Goal: Task Accomplishment & Management: Use online tool/utility

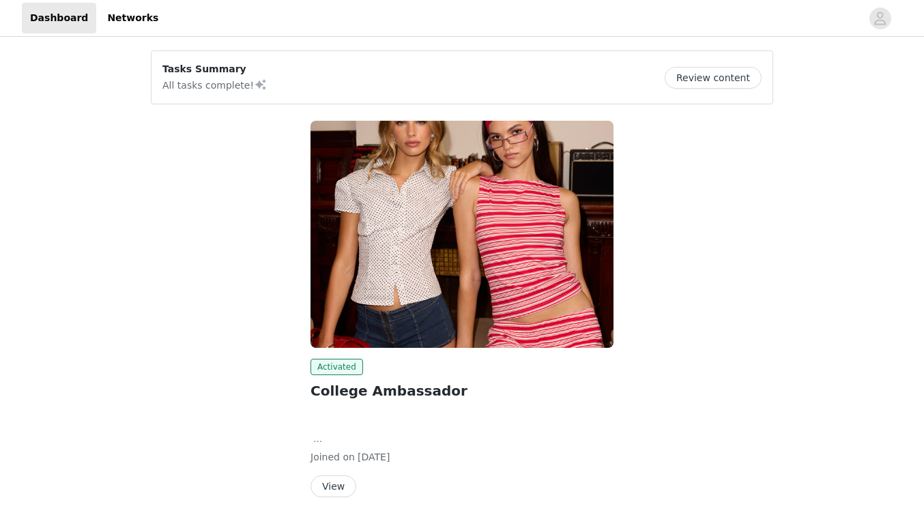
click at [338, 490] on button "View" at bounding box center [333, 487] width 46 height 22
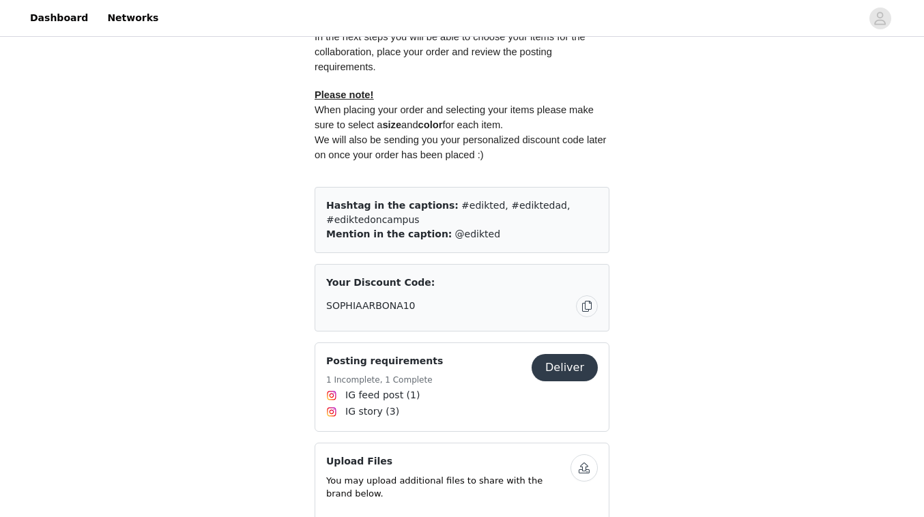
scroll to position [815, 0]
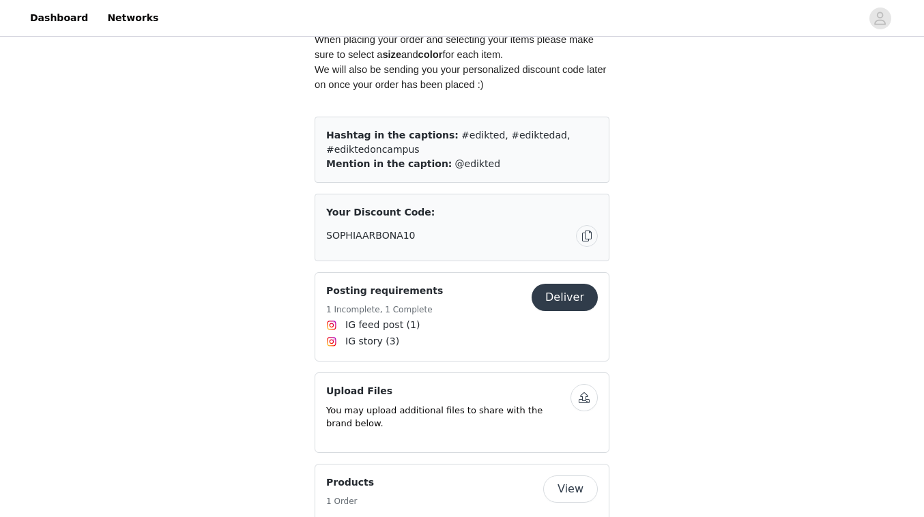
click at [392, 318] on span "IG feed post (1)" at bounding box center [382, 325] width 74 height 14
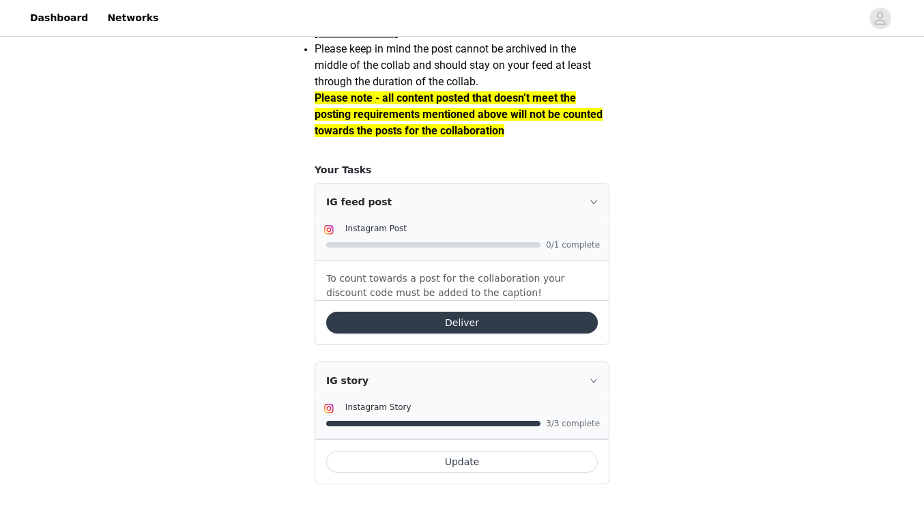
scroll to position [1228, 0]
click at [479, 321] on button "Deliver" at bounding box center [462, 323] width 272 height 22
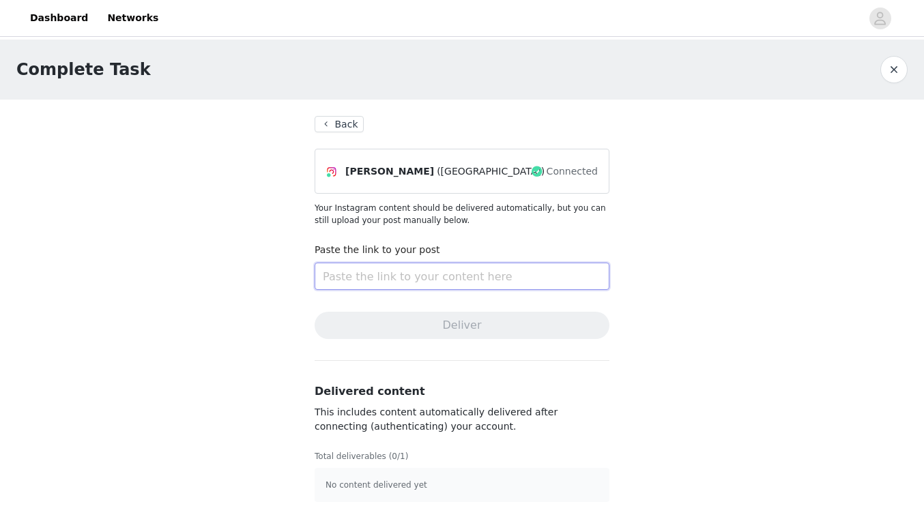
click at [476, 278] on input "text" at bounding box center [462, 276] width 295 height 27
paste input "[URL][DOMAIN_NAME]"
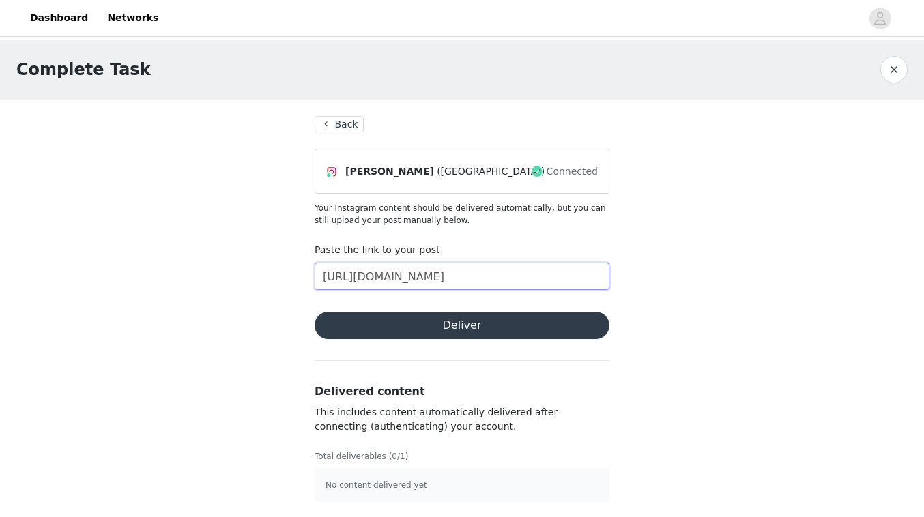
type input "[URL][DOMAIN_NAME]"
click at [479, 322] on button "Deliver" at bounding box center [462, 325] width 295 height 27
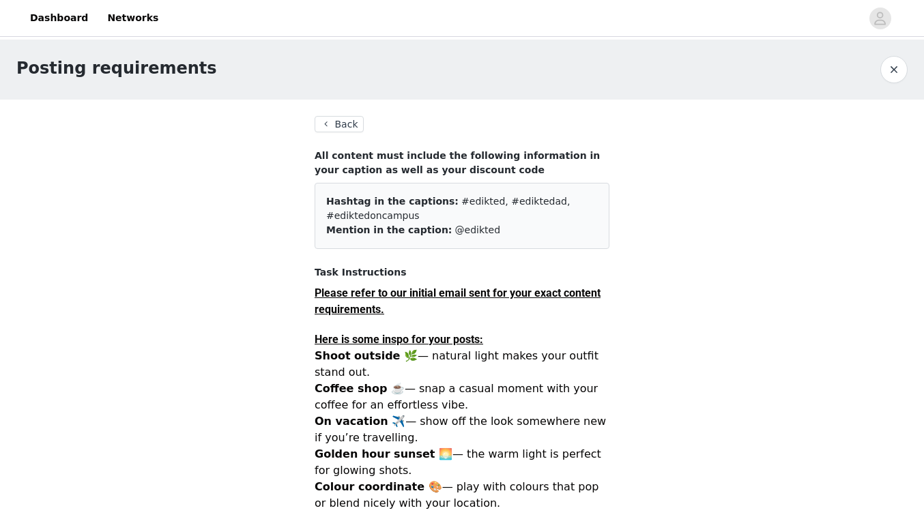
click at [332, 123] on button "Back" at bounding box center [339, 124] width 49 height 16
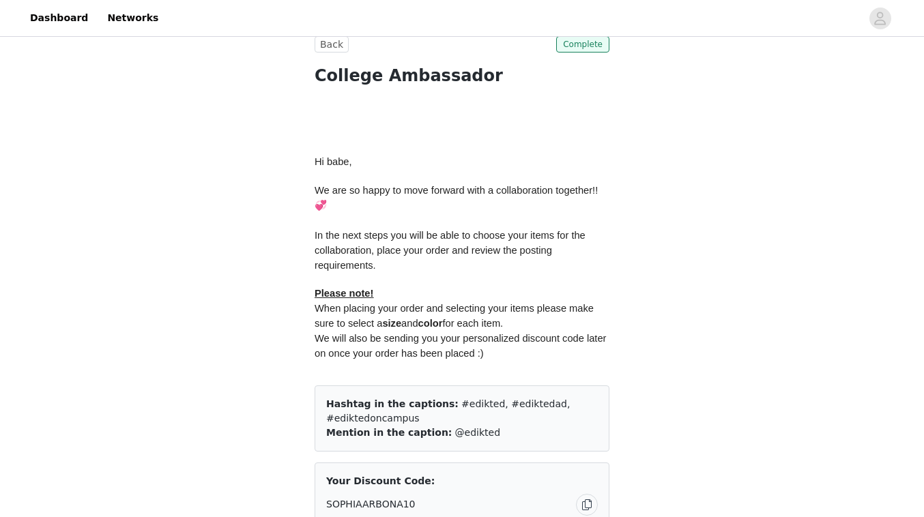
scroll to position [822, 0]
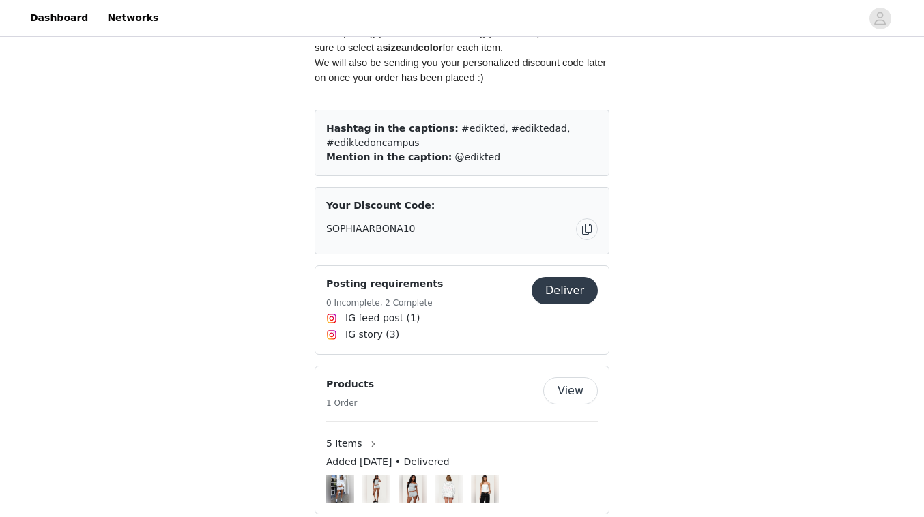
click at [579, 277] on button "Deliver" at bounding box center [564, 290] width 66 height 27
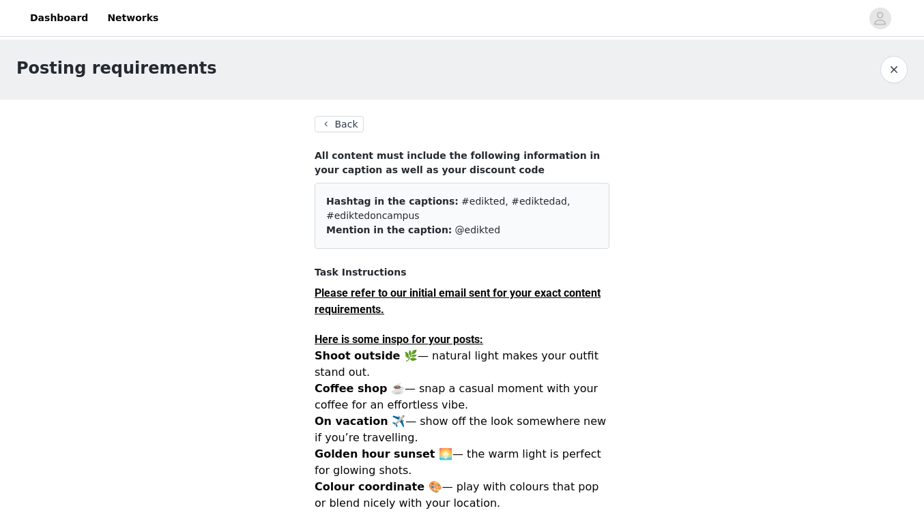
click at [337, 127] on button "Back" at bounding box center [339, 124] width 49 height 16
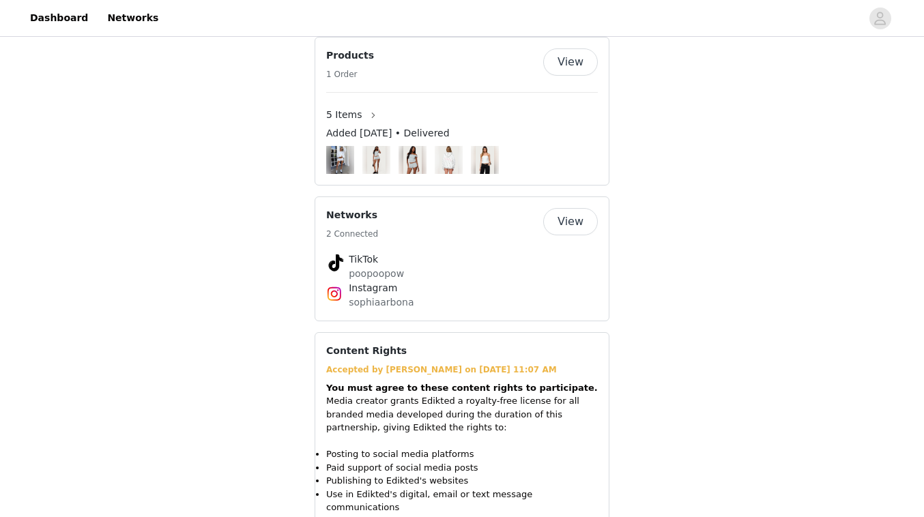
scroll to position [1107, 0]
